Goal: Information Seeking & Learning: Learn about a topic

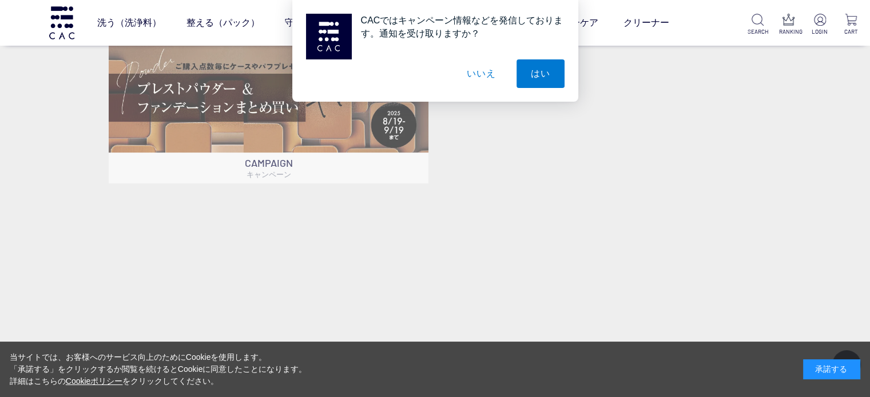
scroll to position [572, 0]
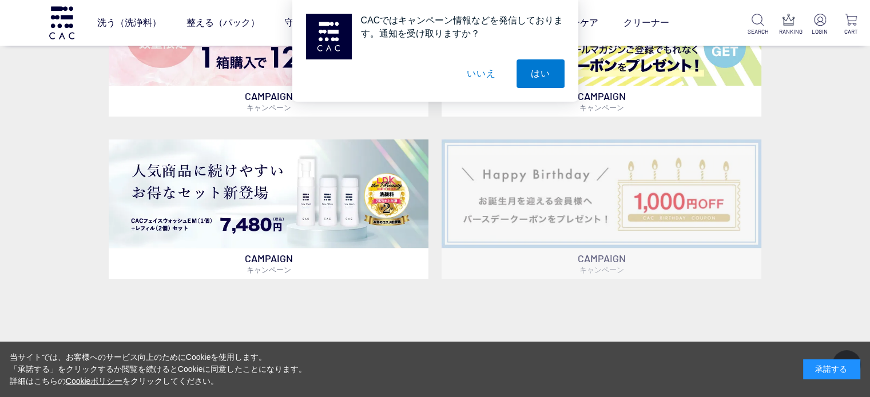
click at [488, 77] on button "いいえ" at bounding box center [480, 73] width 57 height 29
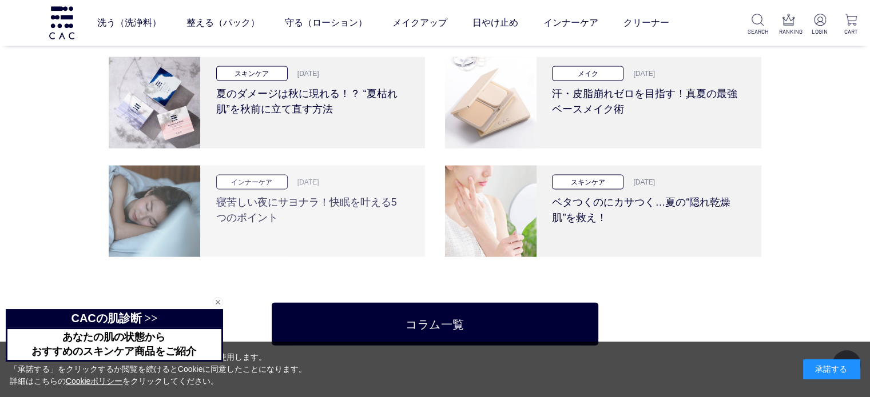
scroll to position [2459, 0]
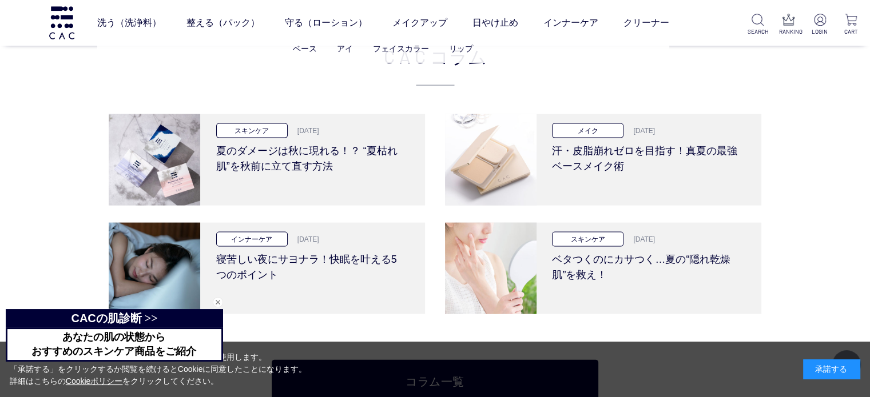
click at [420, 61] on ul "ベース アイ フェイスカラー リップ" at bounding box center [383, 49] width 572 height 28
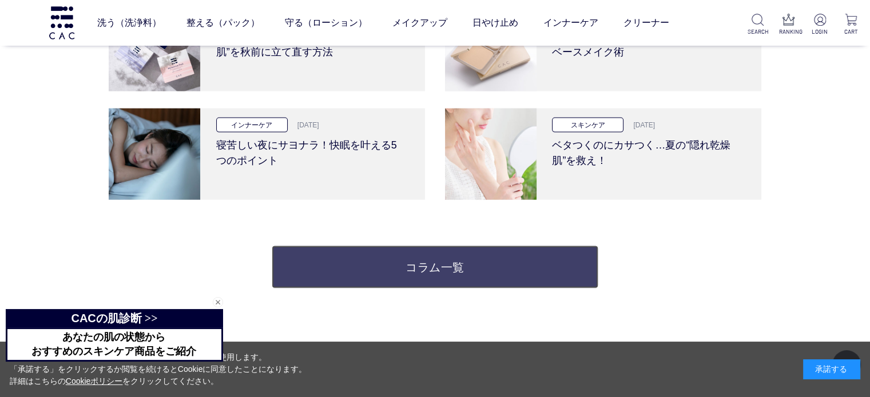
click at [393, 267] on link "コラム一覧" at bounding box center [435, 267] width 326 height 43
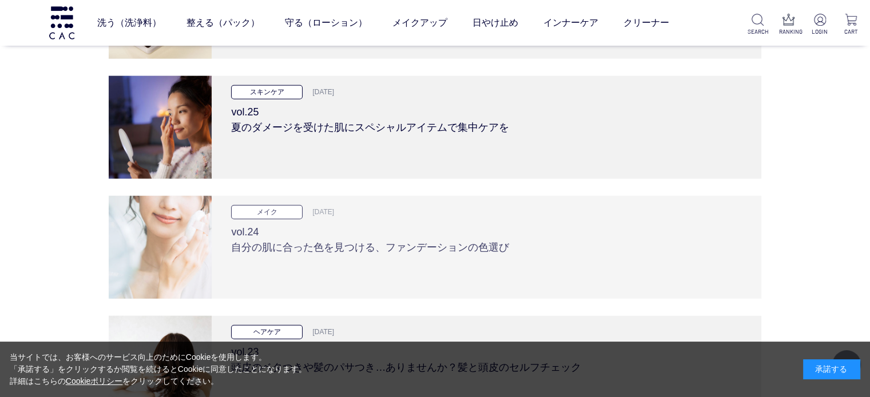
scroll to position [2974, 0]
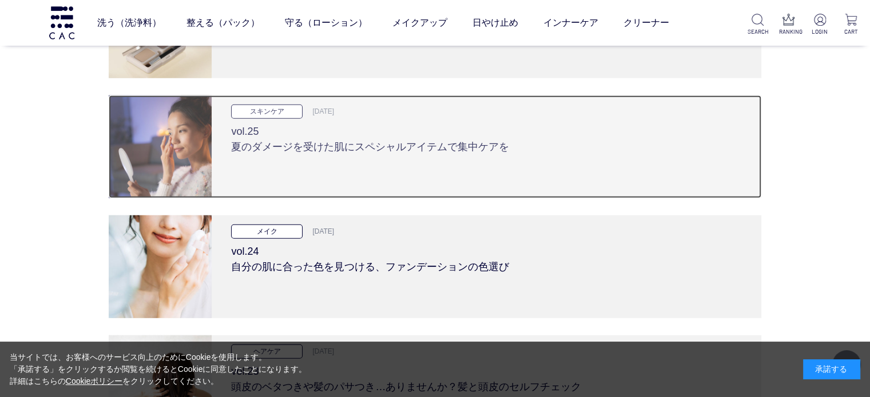
click at [318, 146] on h3 "vol.25 夏のダメージを受けた肌にスペシャルアイテムで集中ケアを" at bounding box center [486, 137] width 510 height 36
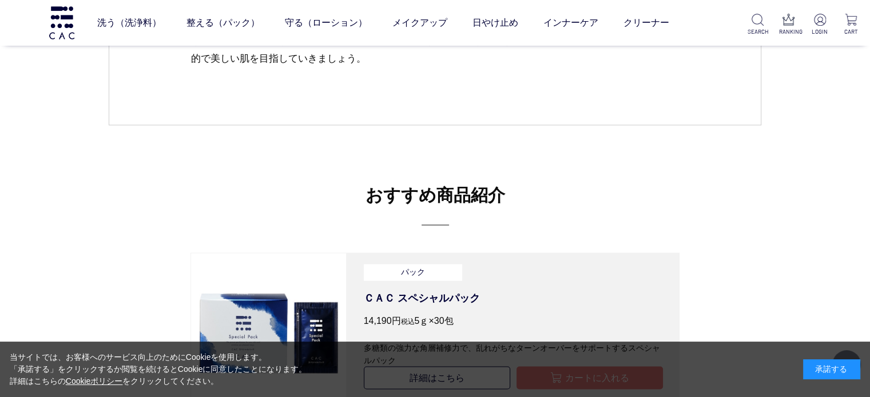
scroll to position [1830, 0]
